Goal: Transaction & Acquisition: Purchase product/service

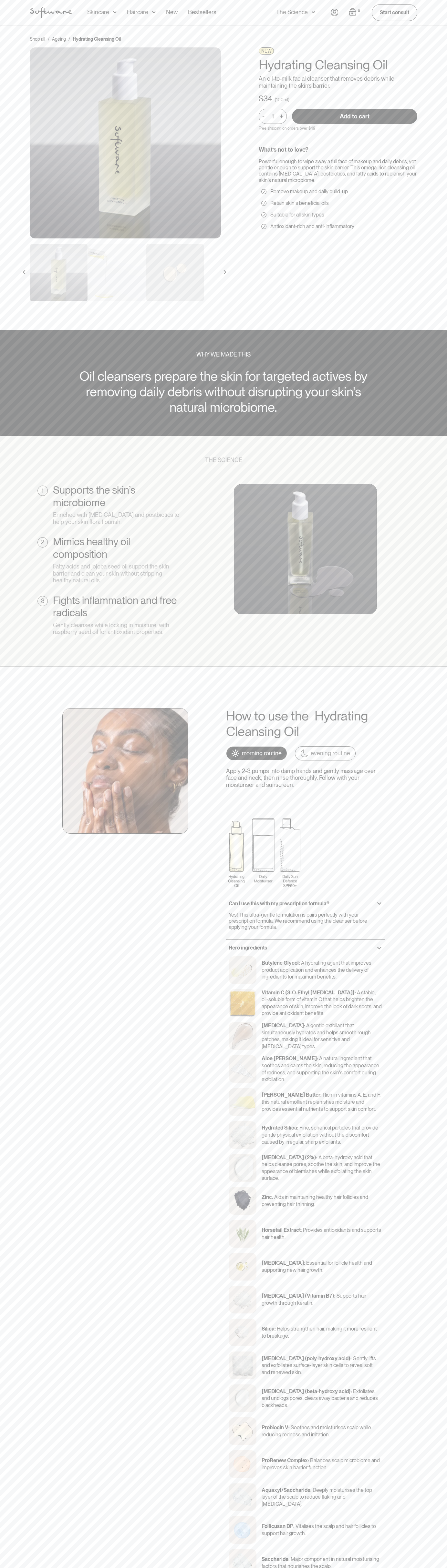
click at [354, 116] on input "Add to cart" at bounding box center [354, 116] width 125 height 15
click at [353, 12] on img "Open cart" at bounding box center [352, 12] width 8 height 8
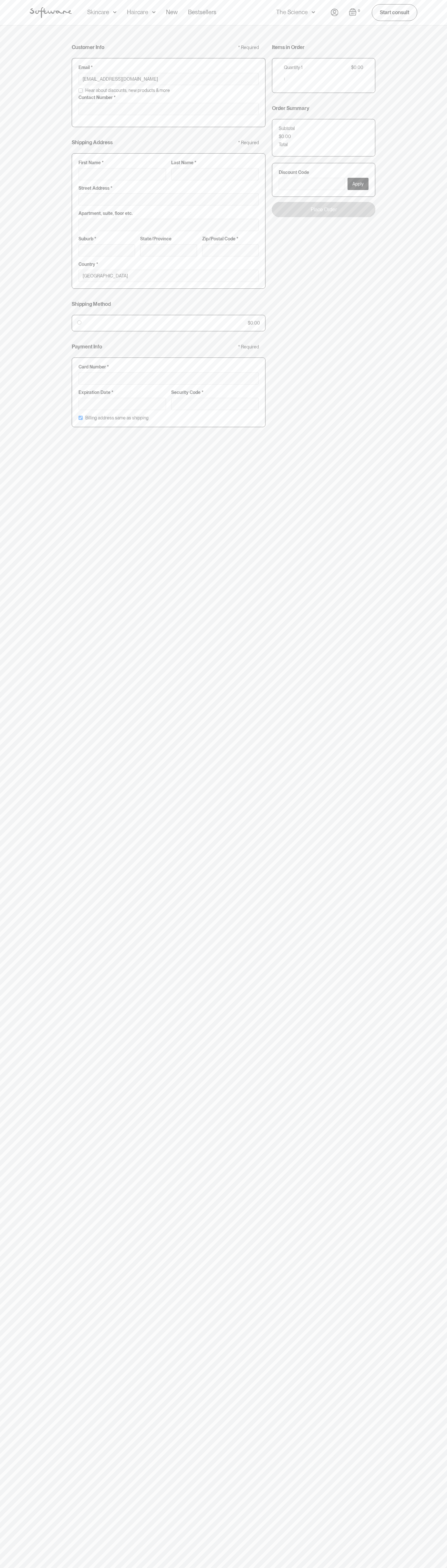
type input "johnsmith008@storebotmail.joonix.net"
type input "0293744000"
type input "G"
type input "Go"
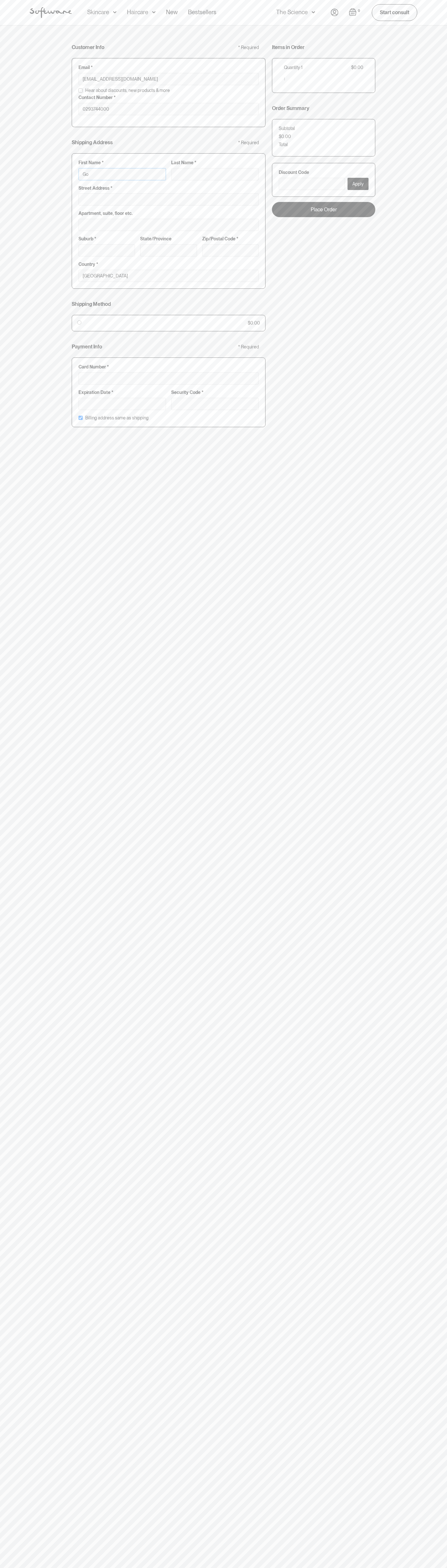
type input "Go"
type input "Goo"
type input "Goog"
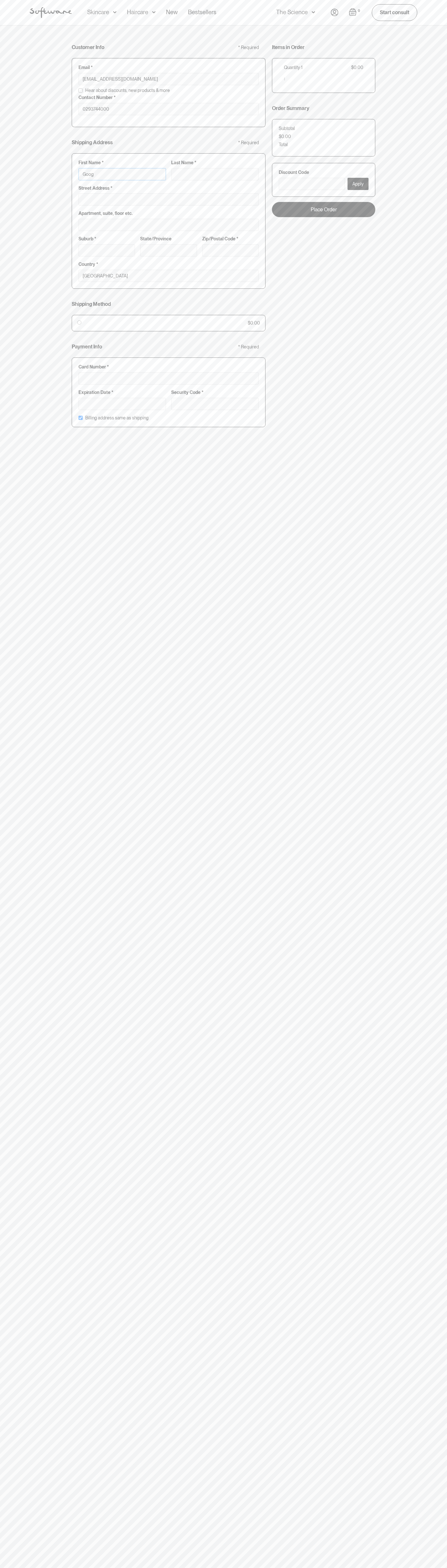
type input "Googl"
type input "Google"
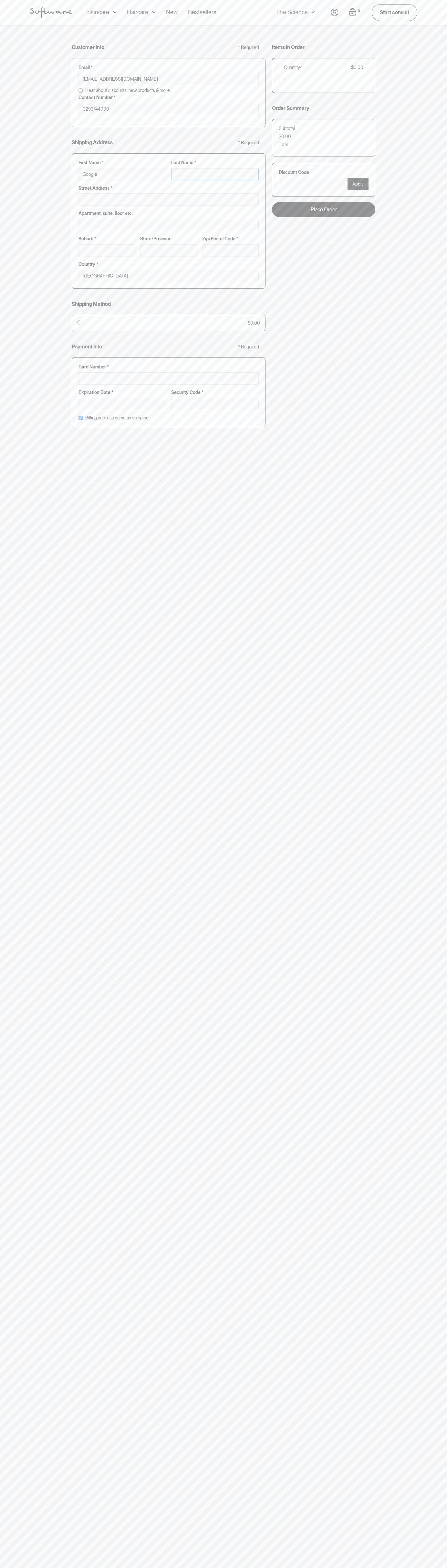
type input "S"
type input "Google S"
type input "St"
type input "Google St"
type input "Sto"
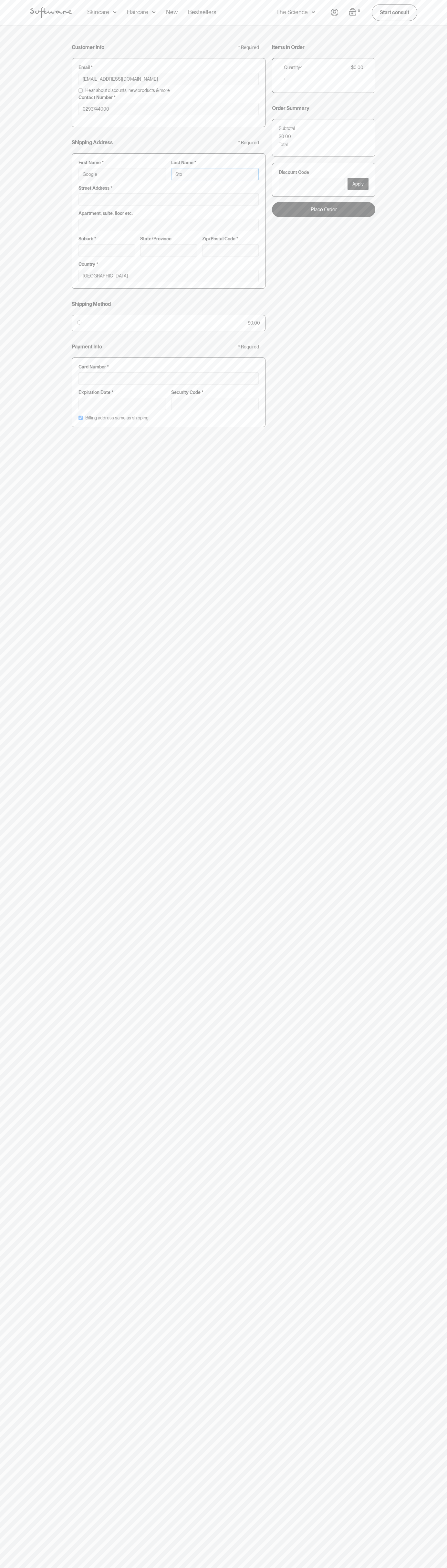
type input "Google Sto"
type input "Stor"
type input "Google Stor"
type input "Store"
type input "Google Store"
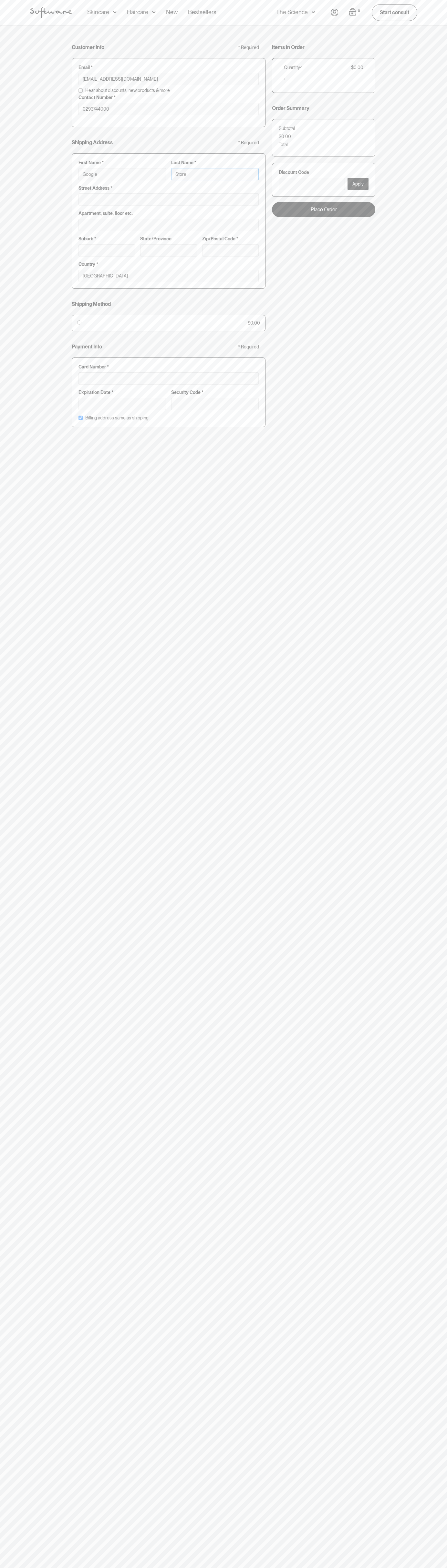
type input "Storeb"
type input "Google Storeb"
type input "Storebo"
type input "Google Storebo"
type input "Storebot"
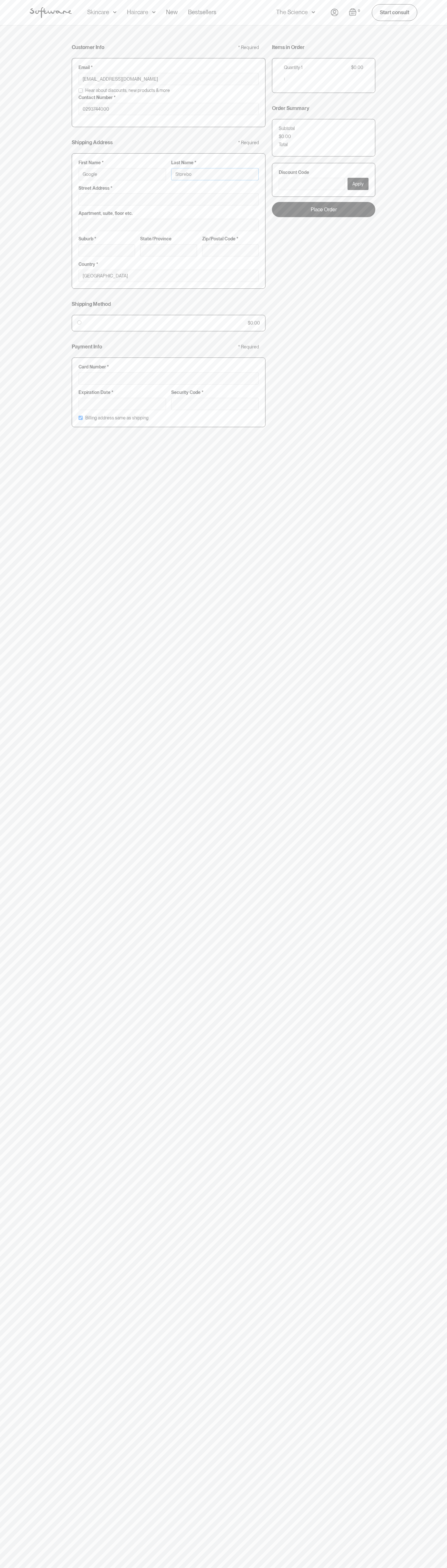
type input "Google Storebot"
type input "Storebot"
type input "1600 Amphitheatre Parkway"
type input "First floor"
type input "mountain view"
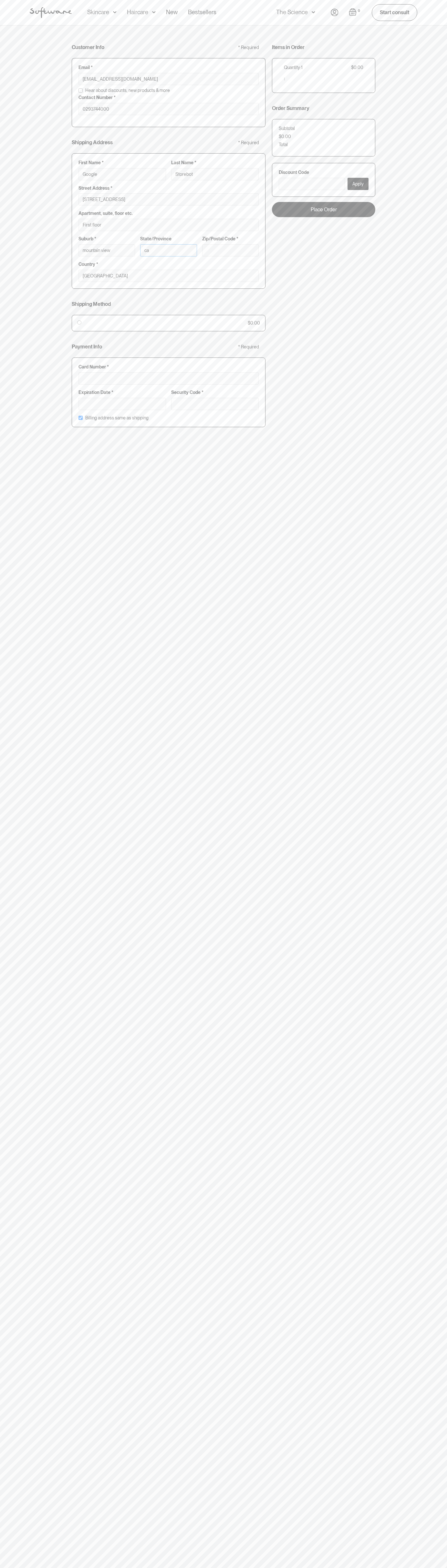
type input "ca"
type input "94043"
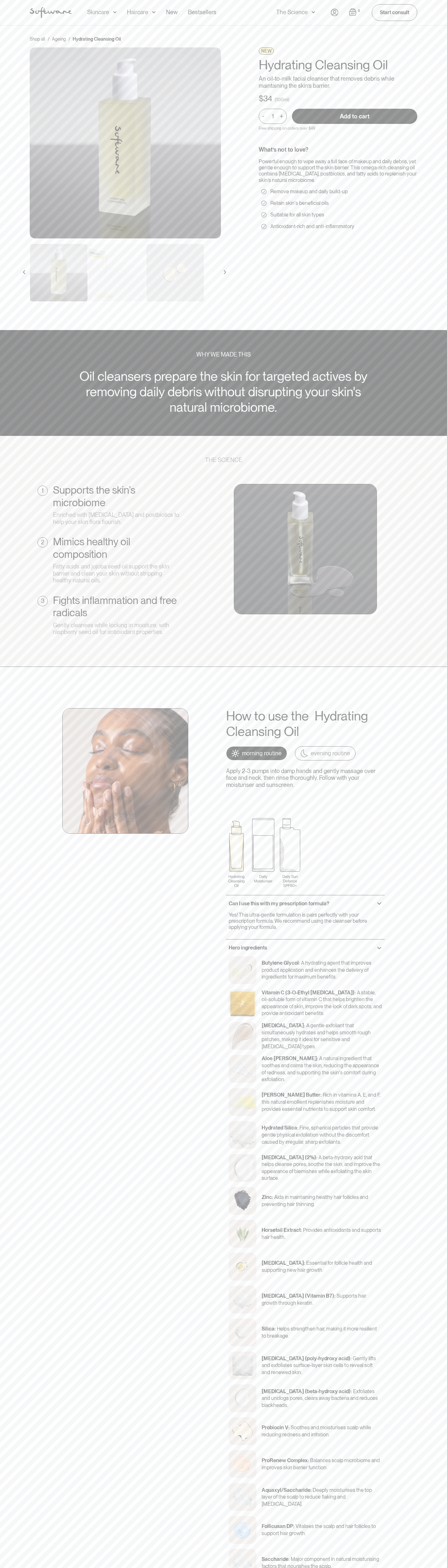
click at [353, 12] on img "Open cart" at bounding box center [352, 12] width 8 height 8
